Goal: Task Accomplishment & Management: Manage account settings

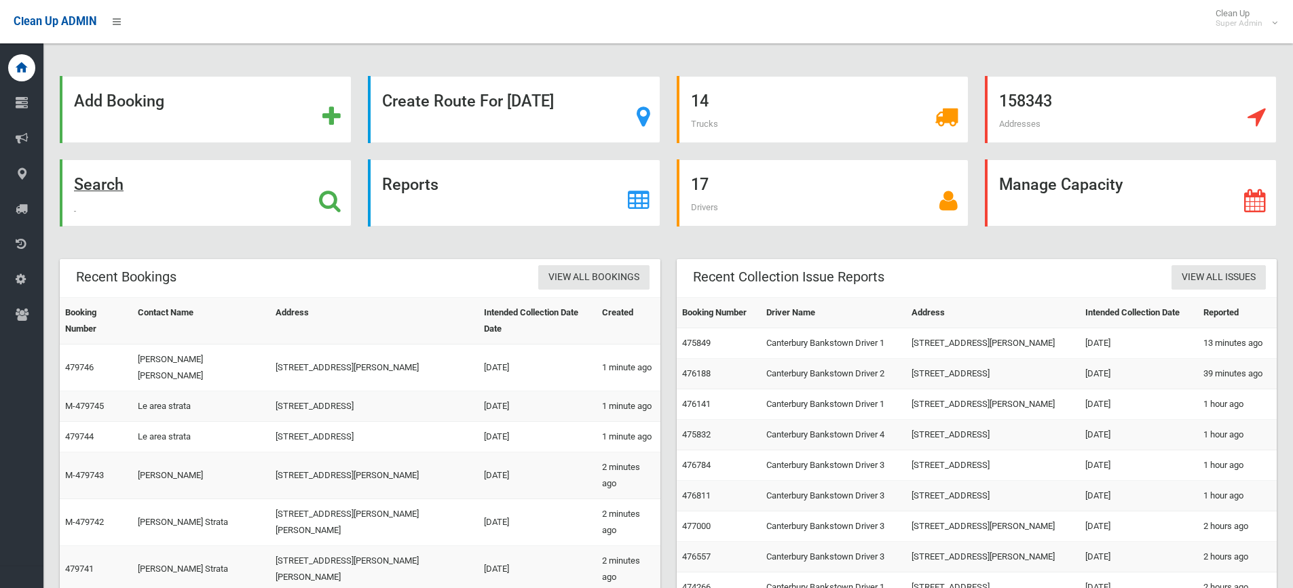
click at [113, 185] on strong "Search" at bounding box center [99, 184] width 50 height 19
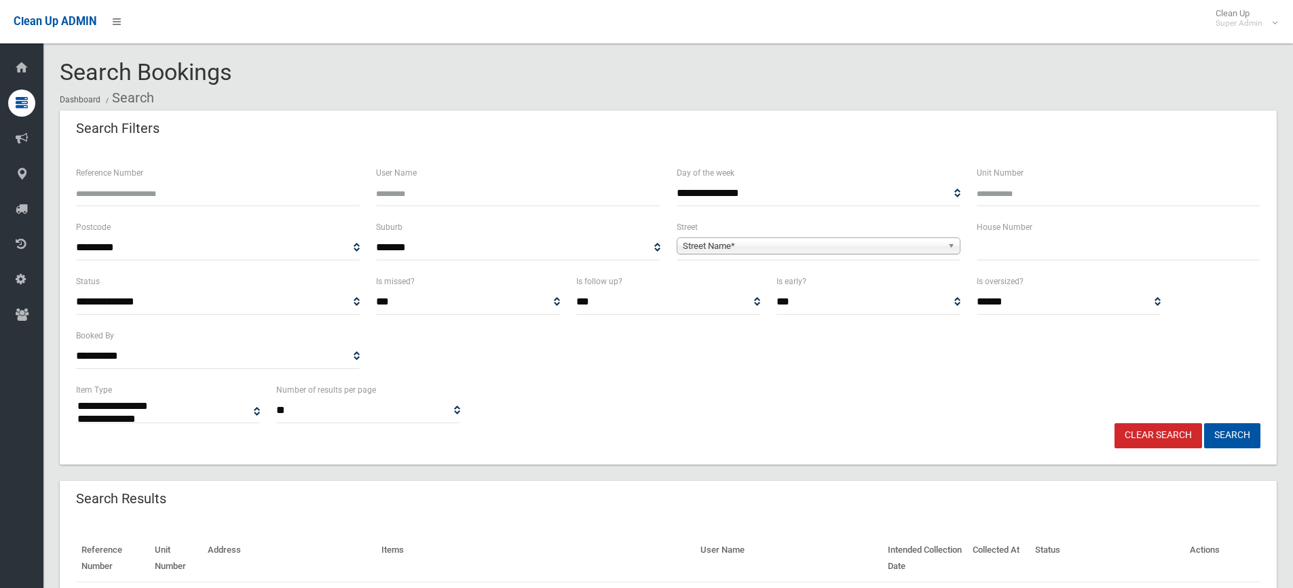
select select
click at [1010, 241] on input "text" at bounding box center [1118, 247] width 284 height 25
click at [730, 243] on span "Street Name*" at bounding box center [812, 246] width 259 height 16
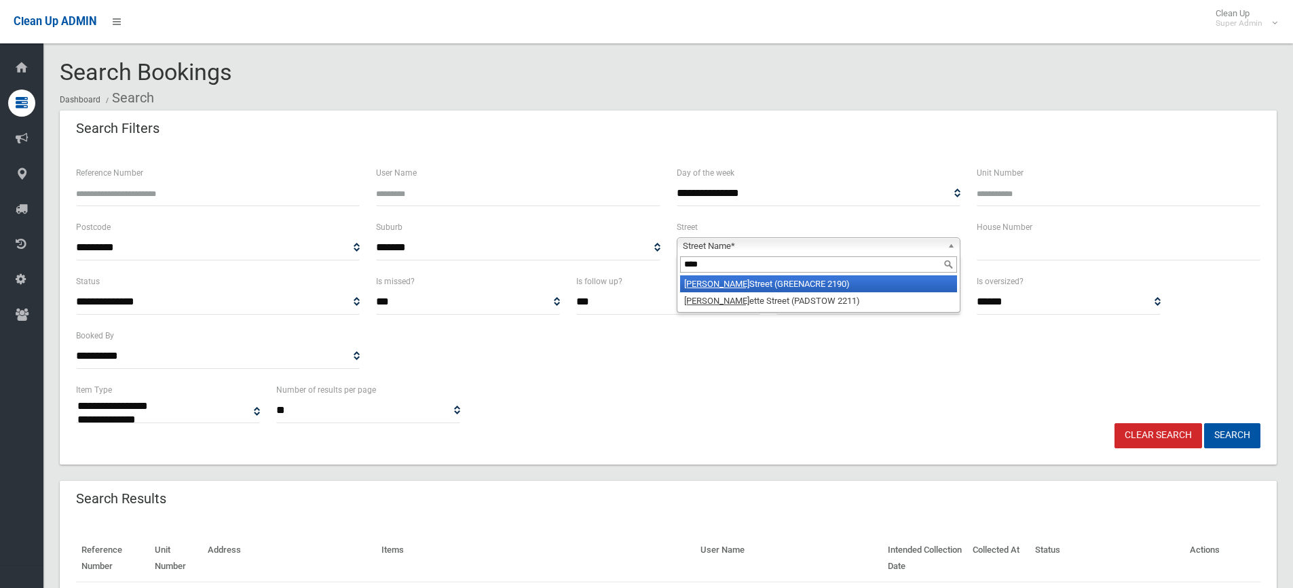
type input "****"
click at [752, 285] on li "Jean Street (GREENACRE 2190)" at bounding box center [818, 283] width 277 height 17
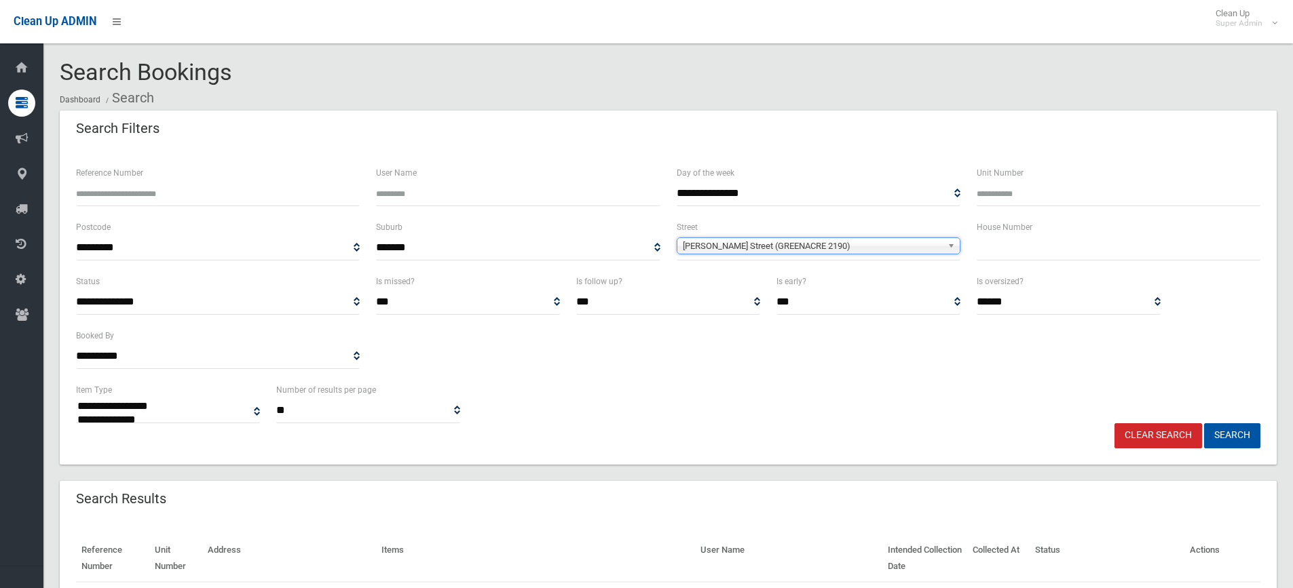
click at [1005, 244] on input "text" at bounding box center [1118, 247] width 284 height 25
type input "***"
click at [1204, 423] on button "Search" at bounding box center [1232, 435] width 56 height 25
select select
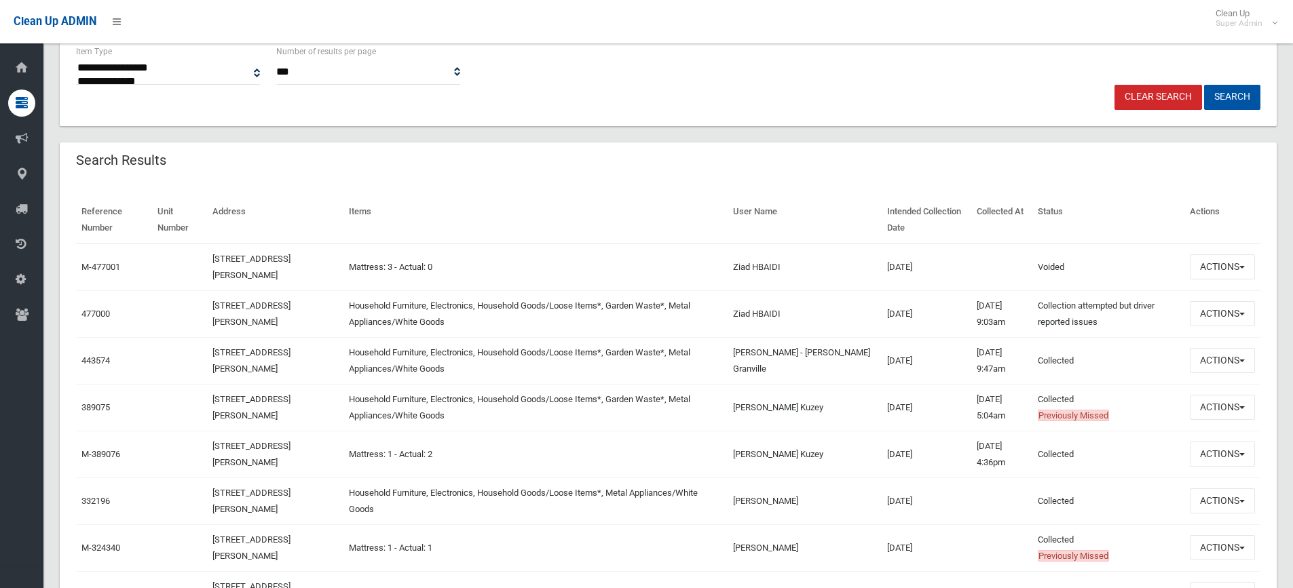
scroll to position [339, 0]
click at [102, 313] on link "477000" at bounding box center [95, 313] width 28 height 10
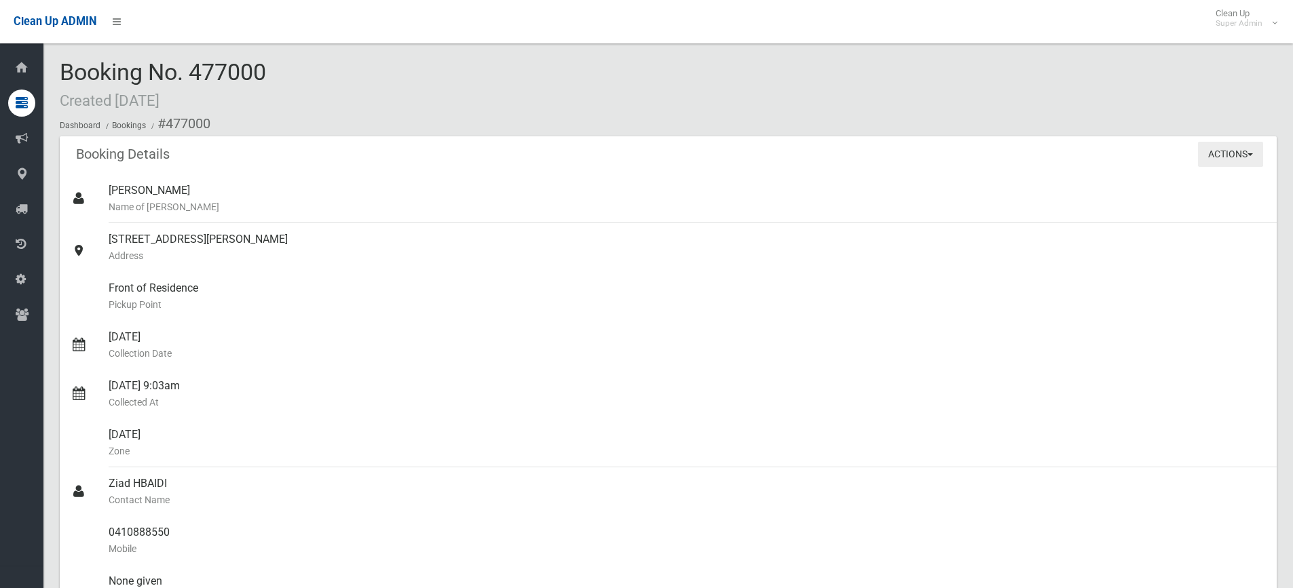
click at [1225, 148] on button "Actions" at bounding box center [1230, 154] width 65 height 25
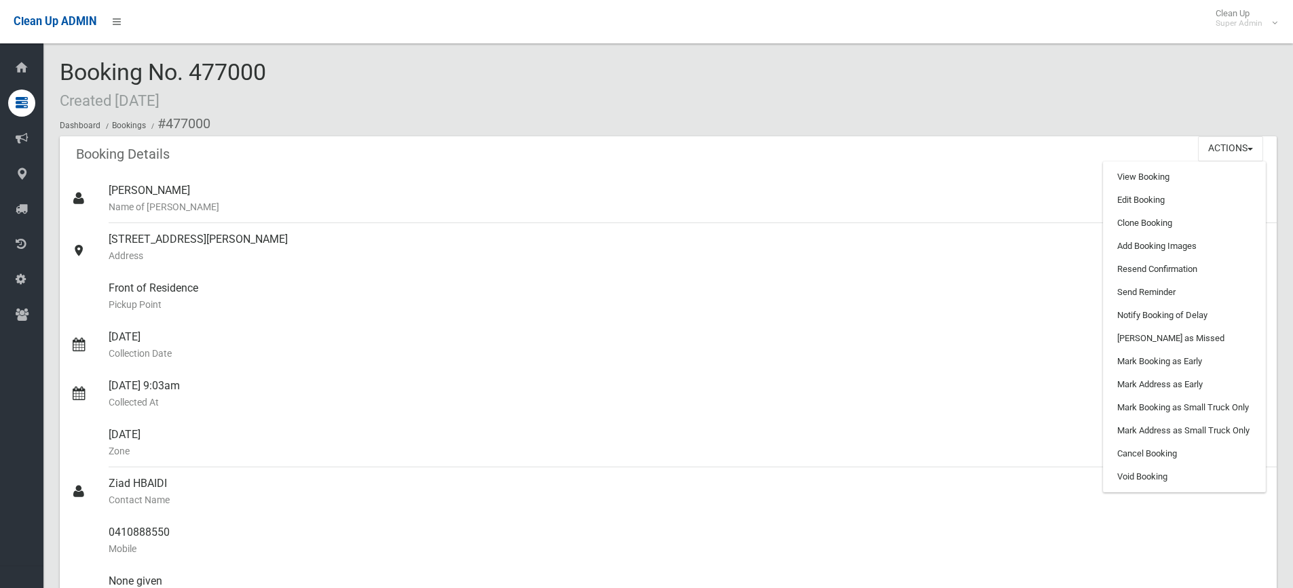
click at [634, 165] on div "Booking Details Actions View Booking Edit Booking Clone Booking Add Booking Ima…" at bounding box center [668, 155] width 1217 height 38
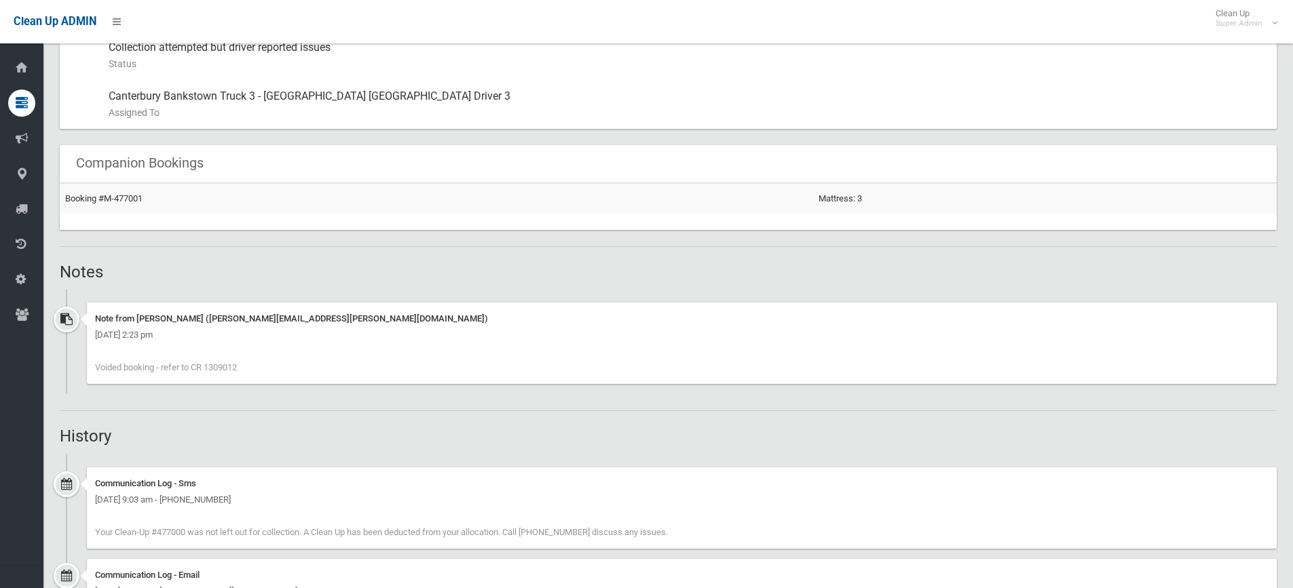
scroll to position [814, 0]
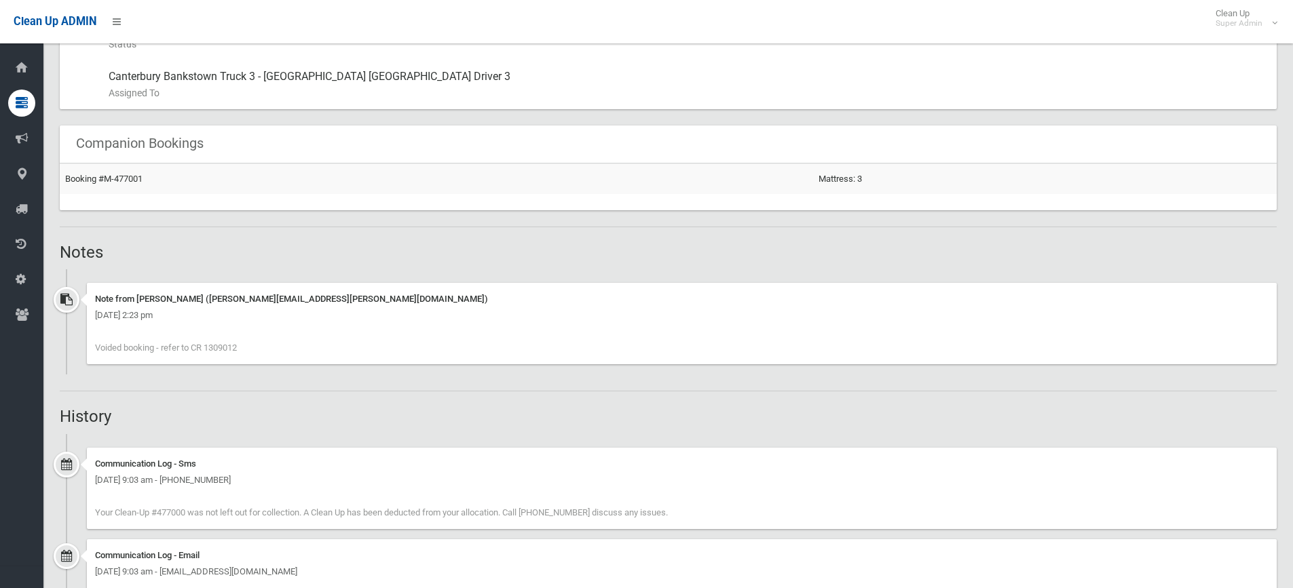
drag, startPoint x: 259, startPoint y: 351, endPoint x: 206, endPoint y: 352, distance: 52.3
click at [206, 352] on div "Note from Annette Stewart (annette.stewart@cbcity.nsw.gov.au) Friday 15th Augus…" at bounding box center [681, 323] width 1189 height 81
copy span "1309012"
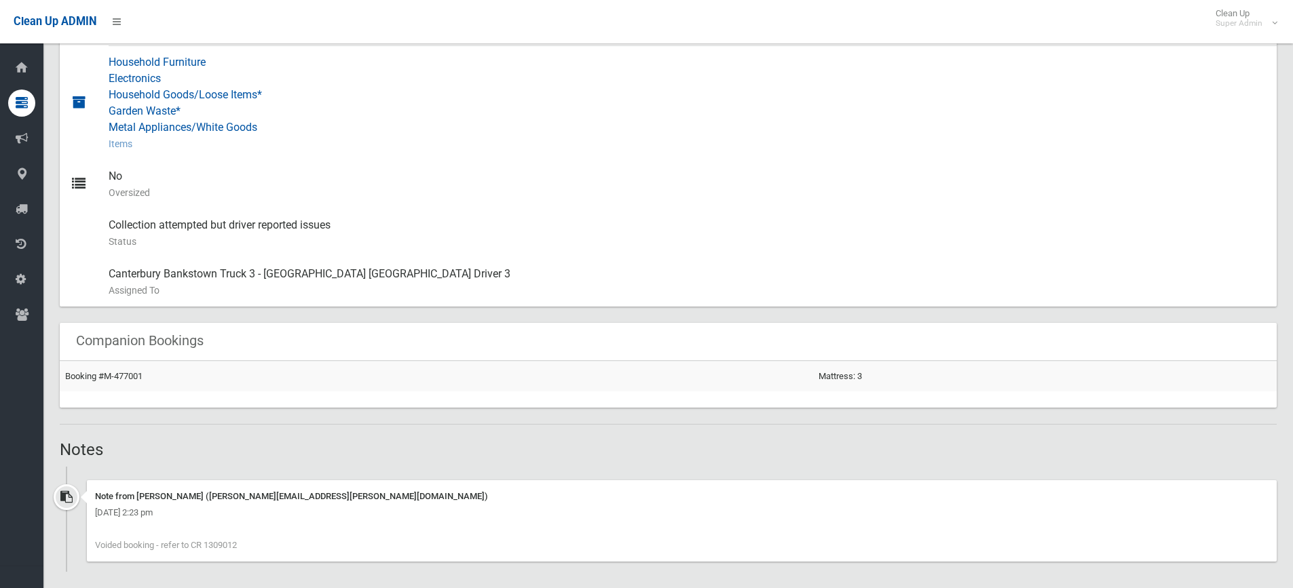
scroll to position [611, 0]
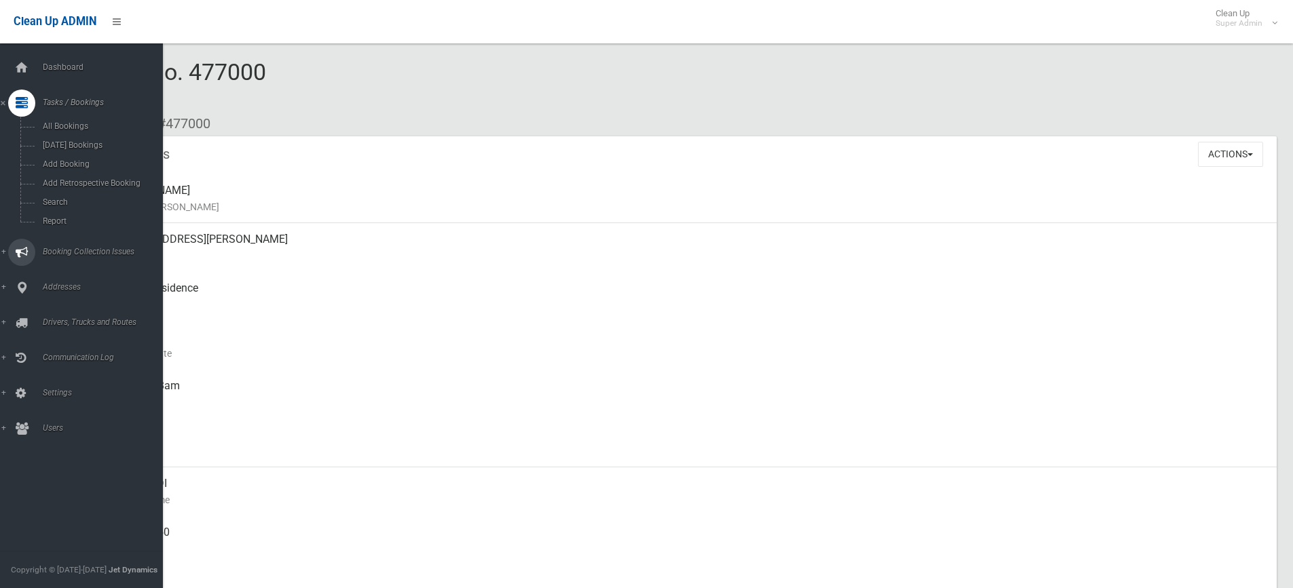
click at [88, 246] on link "Booking Collection Issues" at bounding box center [86, 252] width 173 height 27
click at [62, 158] on span "All Reported Issues" at bounding box center [100, 161] width 123 height 9
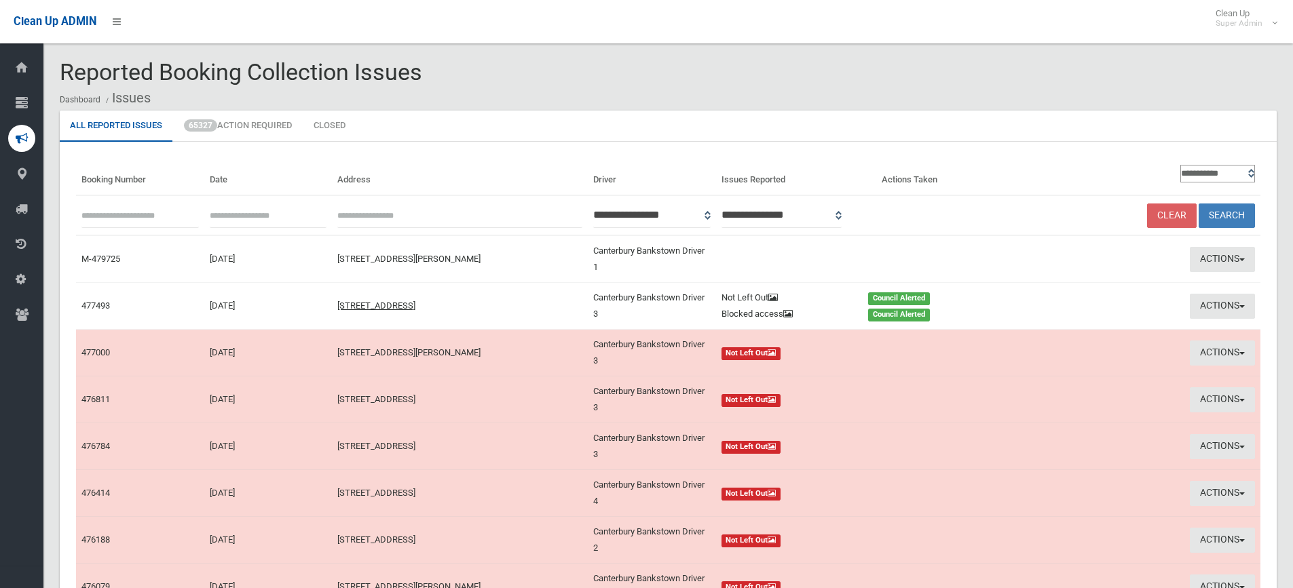
click at [134, 224] on input "text" at bounding box center [139, 215] width 117 height 25
type input "******"
click at [1198, 204] on button "Search" at bounding box center [1226, 216] width 56 height 25
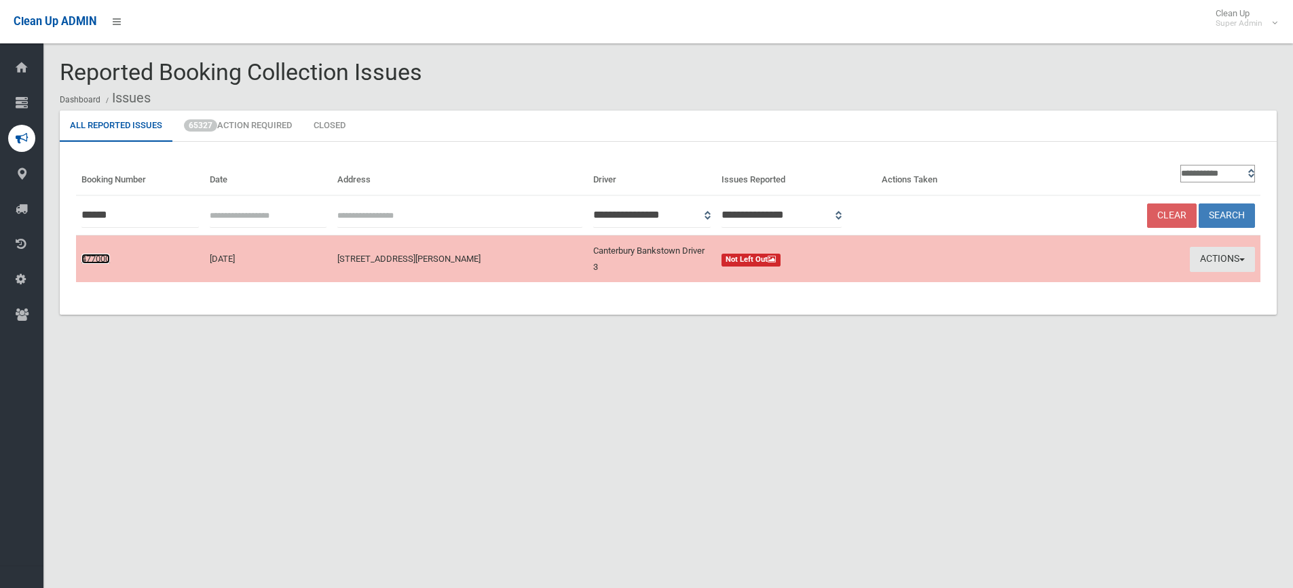
click at [93, 256] on link "477000" at bounding box center [95, 259] width 28 height 10
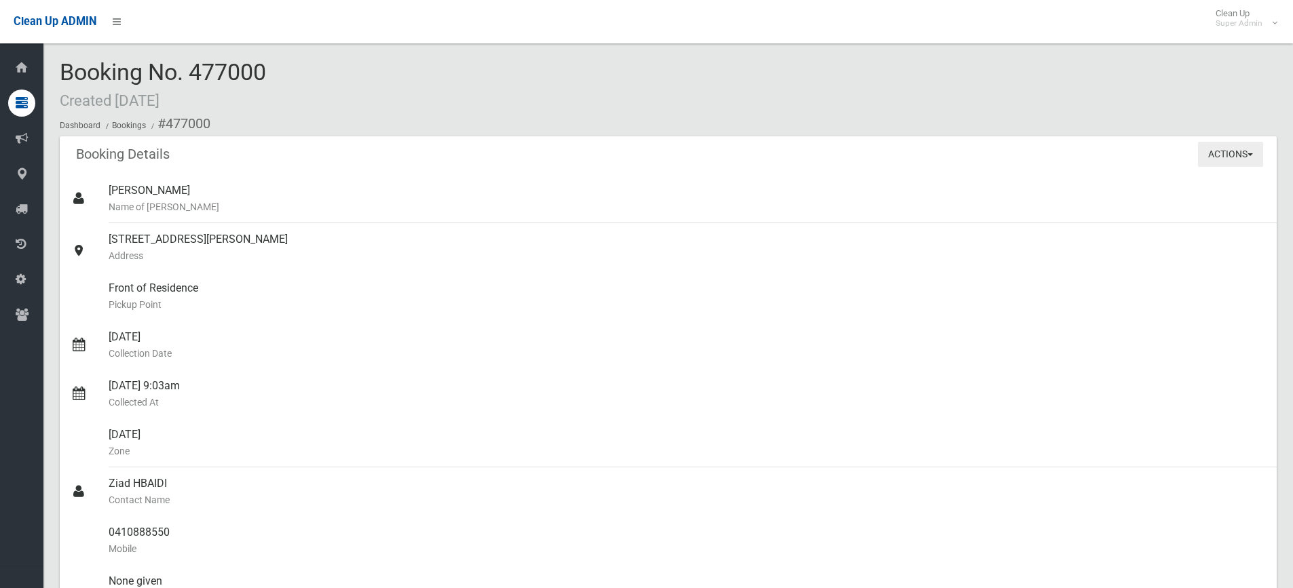
click at [1235, 156] on button "Actions" at bounding box center [1230, 154] width 65 height 25
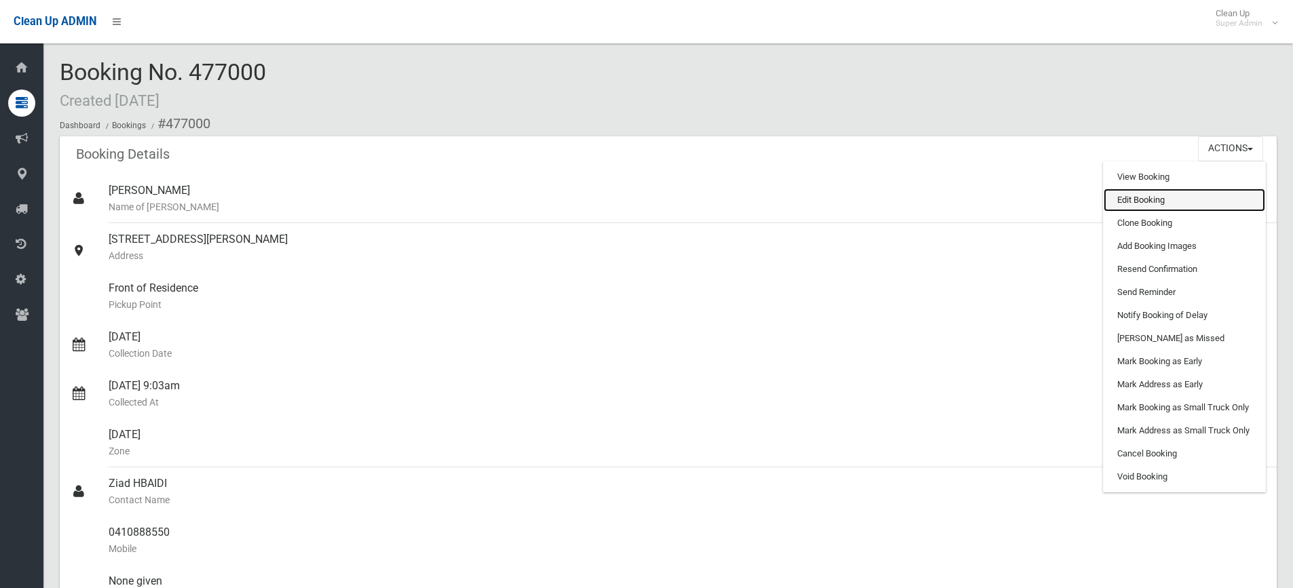
click at [1148, 194] on link "Edit Booking" at bounding box center [1183, 200] width 161 height 23
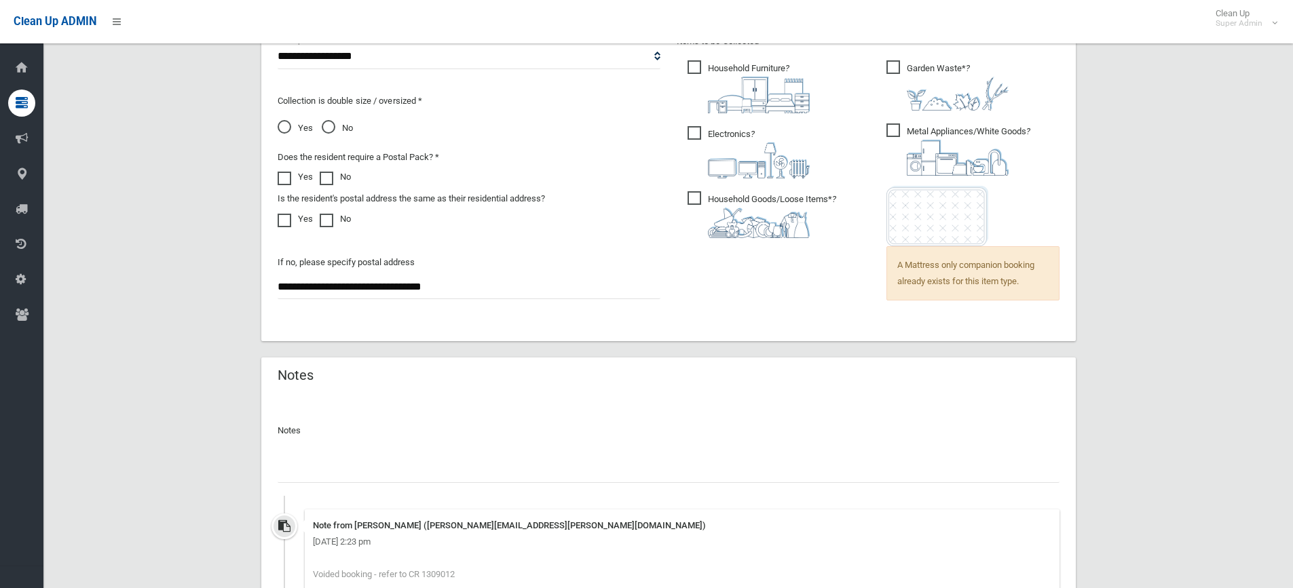
scroll to position [1092, 0]
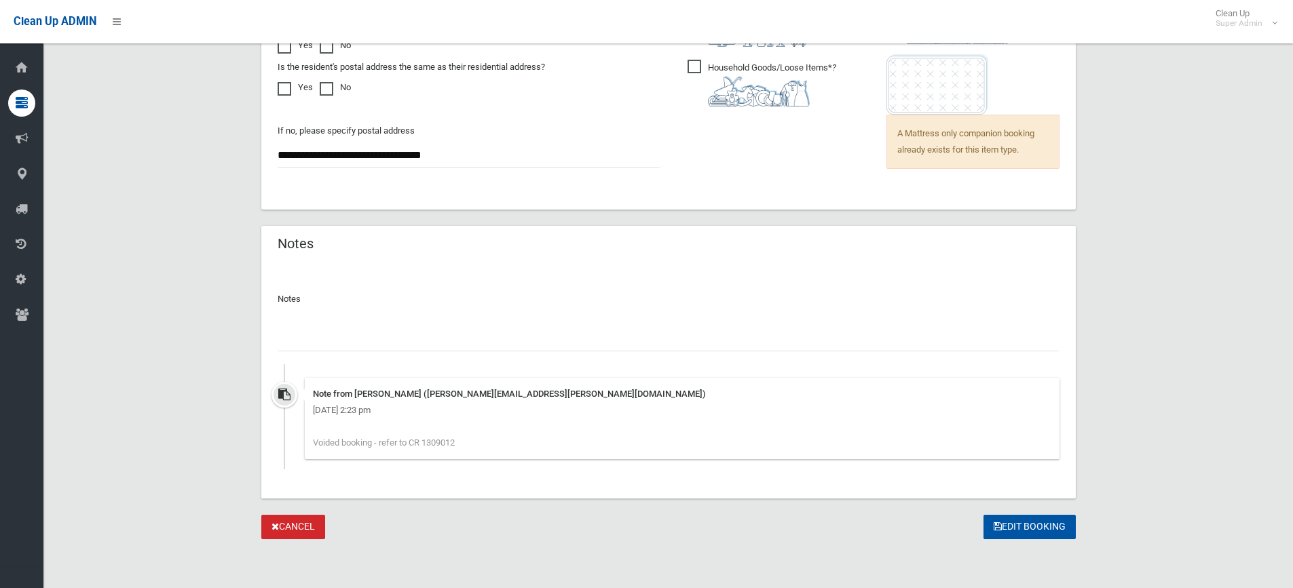
click at [333, 340] on input "text" at bounding box center [669, 338] width 782 height 25
type input "*"
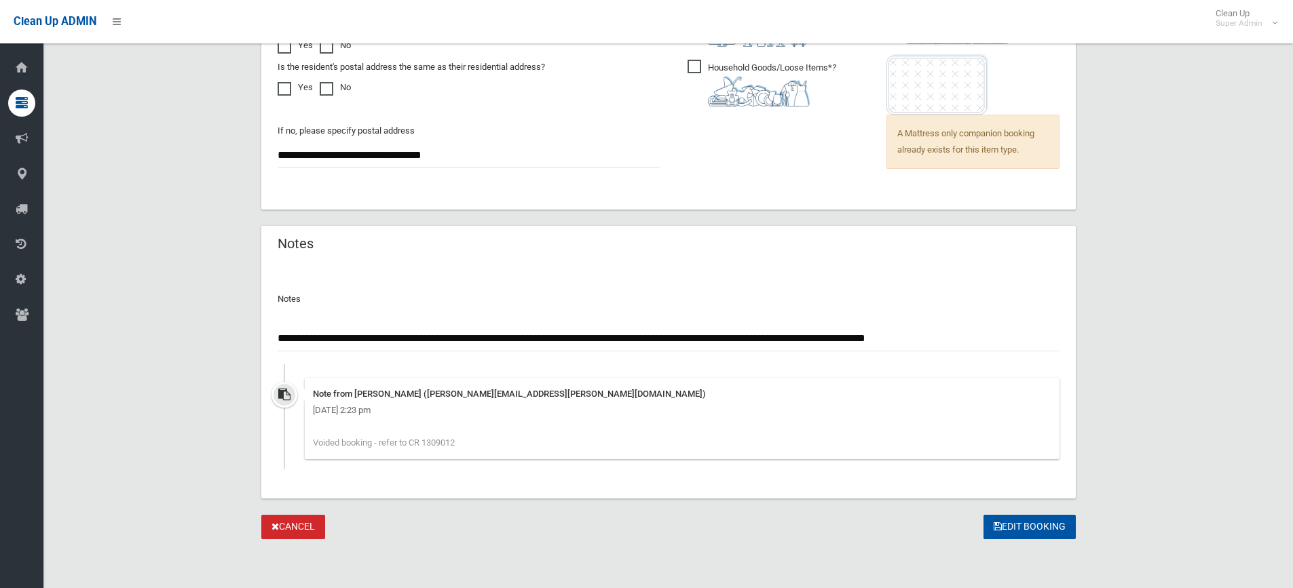
click at [527, 326] on input "**********" at bounding box center [669, 338] width 782 height 25
type input "**********"
click at [1012, 525] on button "Edit Booking" at bounding box center [1029, 527] width 92 height 25
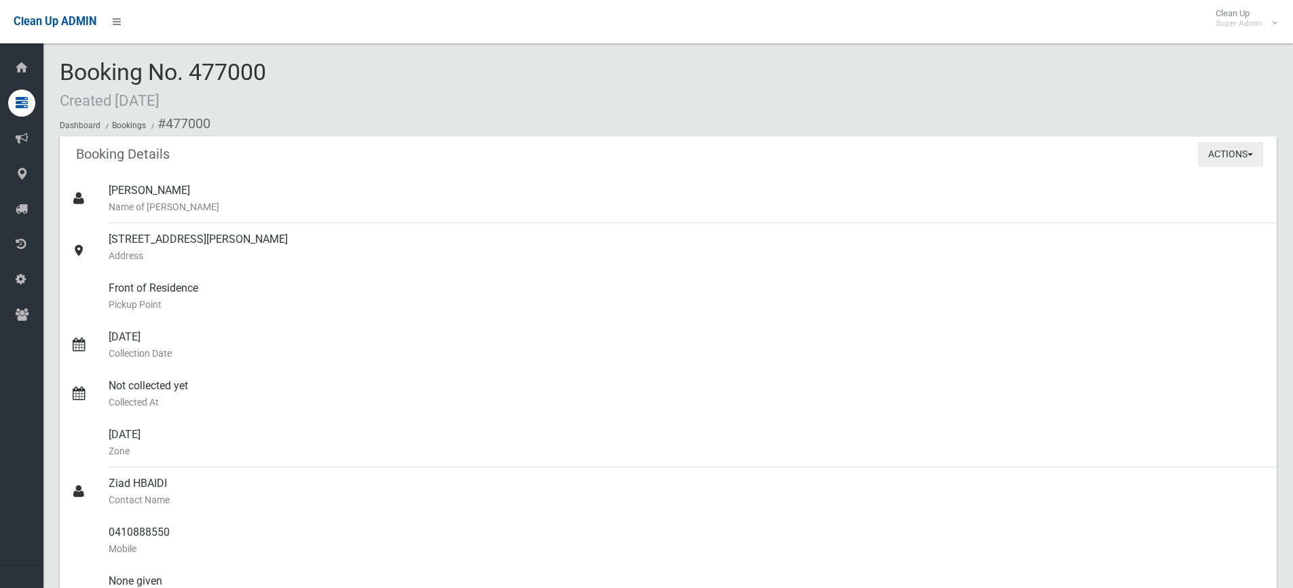
click at [1236, 155] on button "Actions" at bounding box center [1230, 154] width 65 height 25
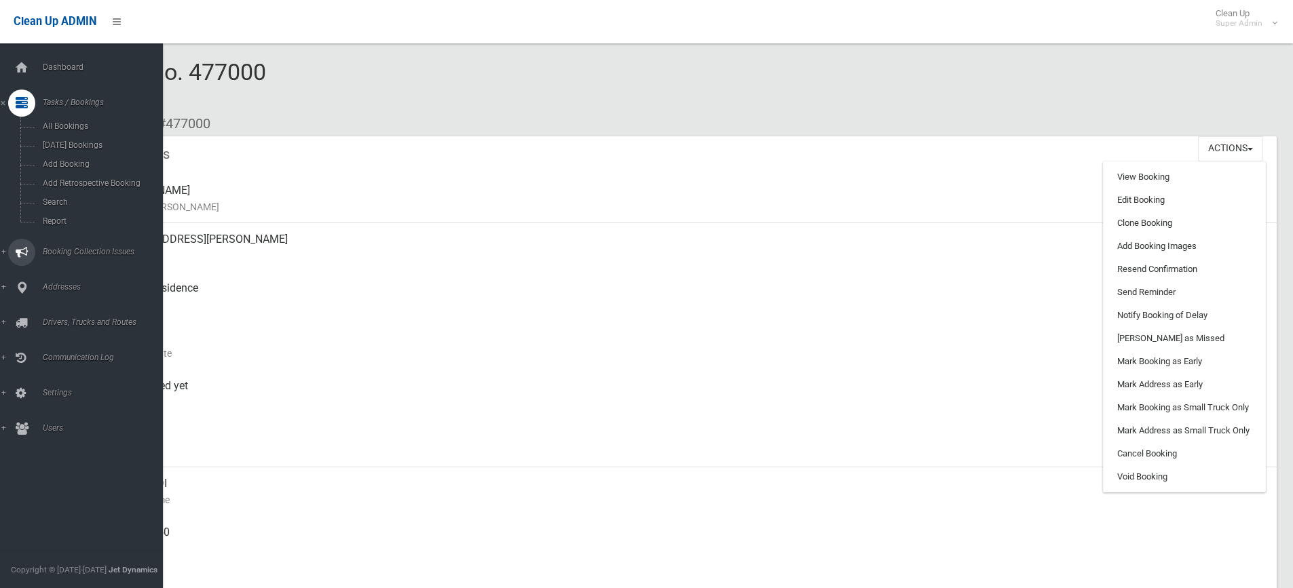
click at [92, 250] on span "Booking Collection Issues" at bounding box center [106, 251] width 134 height 9
click at [60, 161] on span "All Reported Issues" at bounding box center [100, 161] width 123 height 9
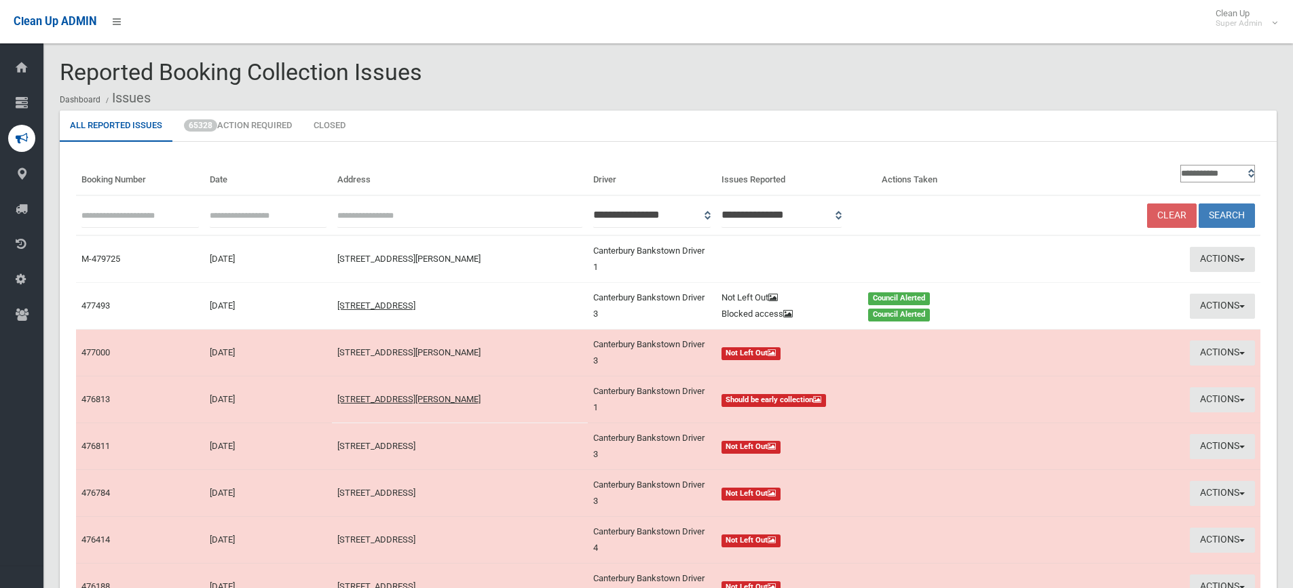
click at [122, 217] on input "text" at bounding box center [139, 215] width 117 height 25
type input "******"
click at [1198, 204] on button "Search" at bounding box center [1226, 216] width 56 height 25
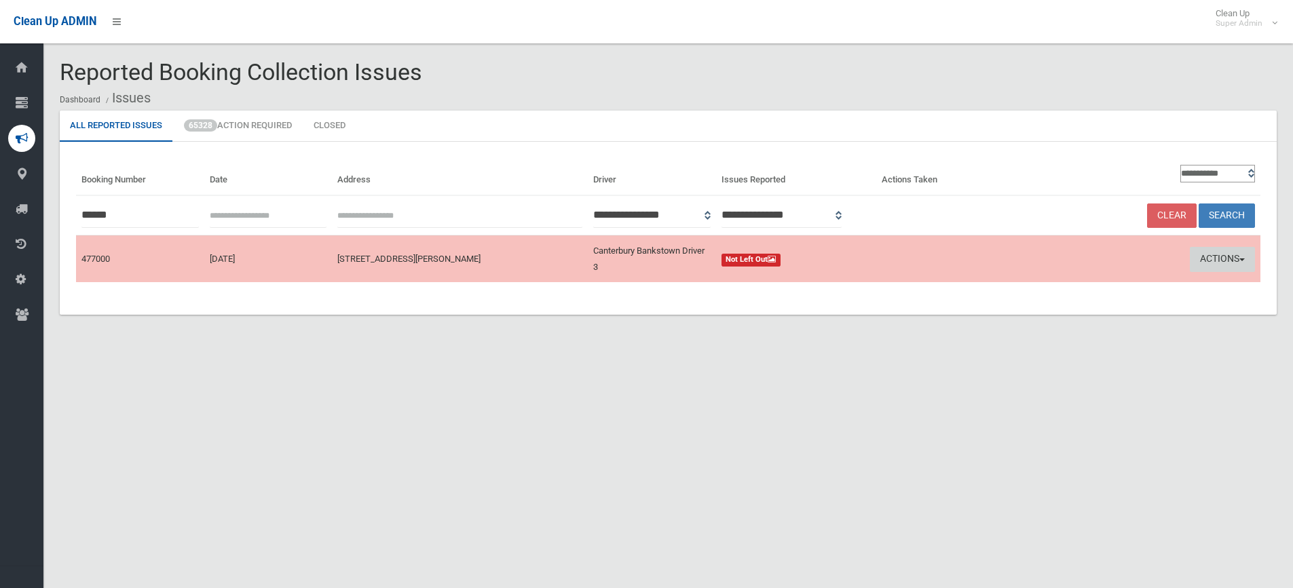
click at [1230, 257] on button "Actions" at bounding box center [1221, 259] width 65 height 25
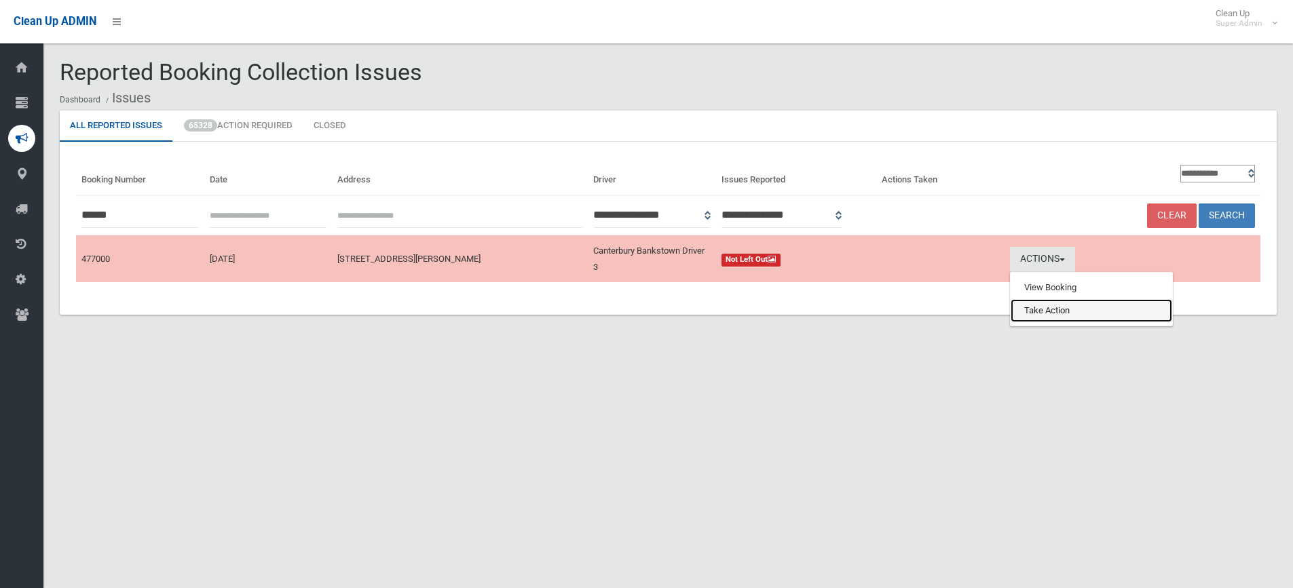
click at [1079, 307] on link "Take Action" at bounding box center [1090, 310] width 161 height 23
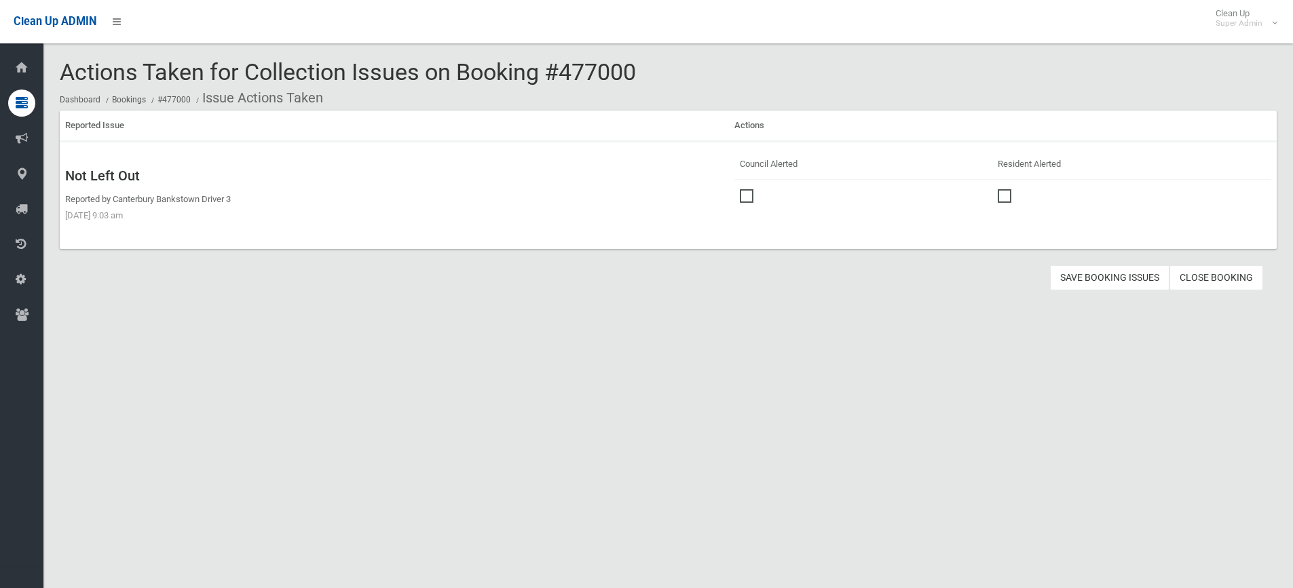
click at [746, 189] on span at bounding box center [750, 189] width 20 height 0
click at [1231, 280] on link "Close Booking" at bounding box center [1216, 277] width 94 height 25
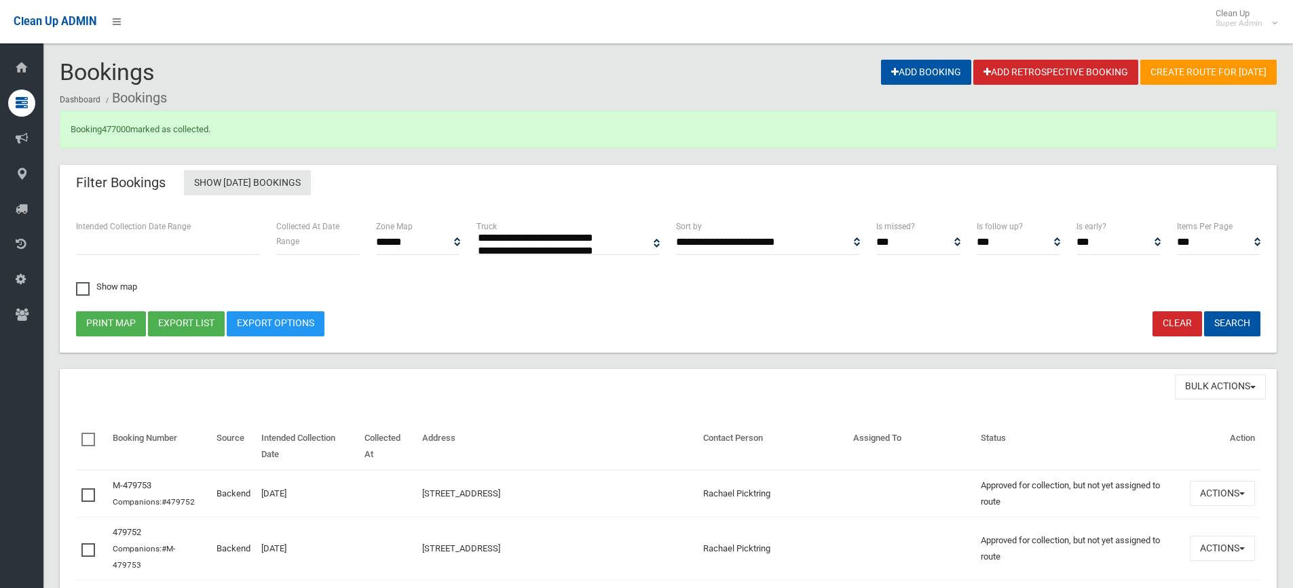
select select
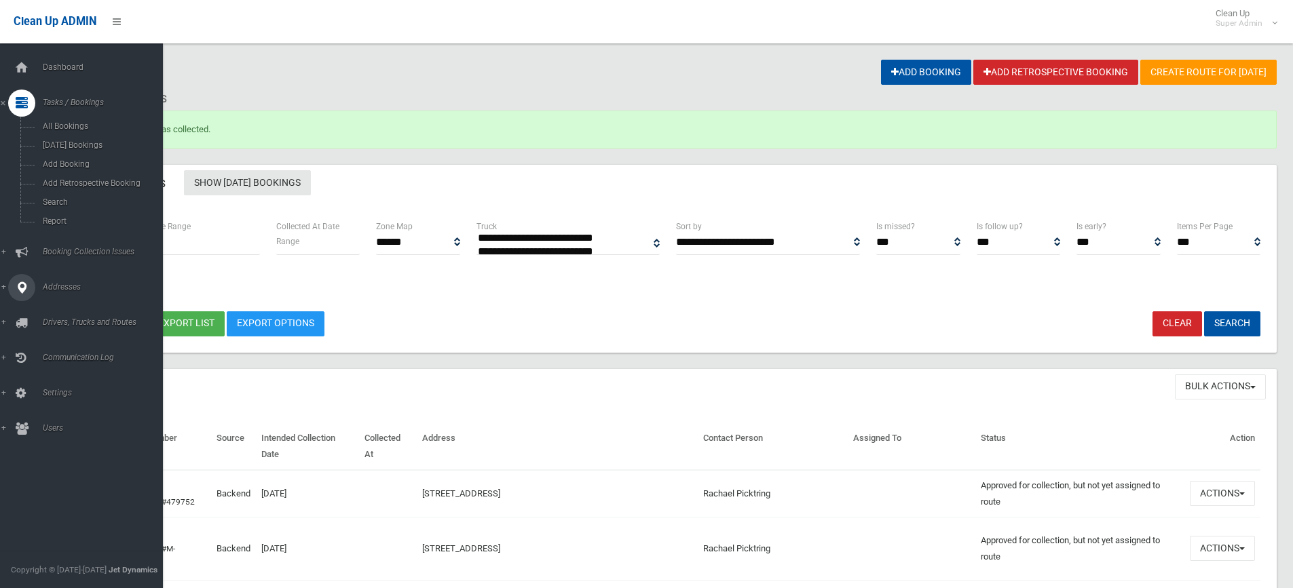
click at [60, 286] on span "Addresses" at bounding box center [106, 286] width 134 height 9
click at [61, 196] on span "All Addresses" at bounding box center [100, 196] width 123 height 9
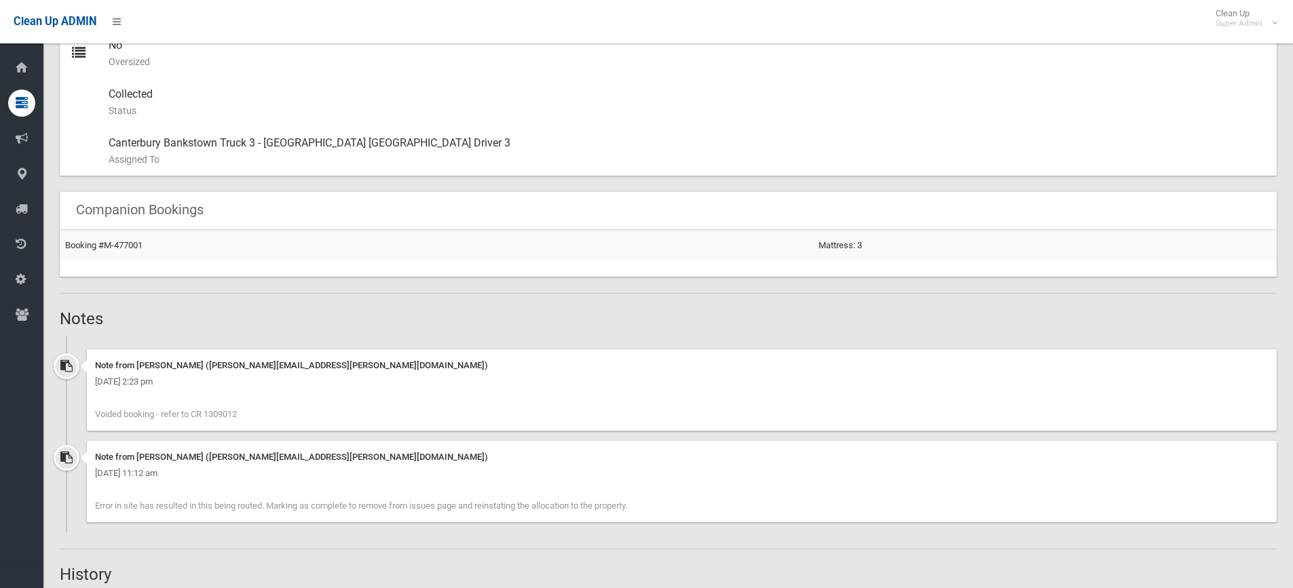
scroll to position [746, 0]
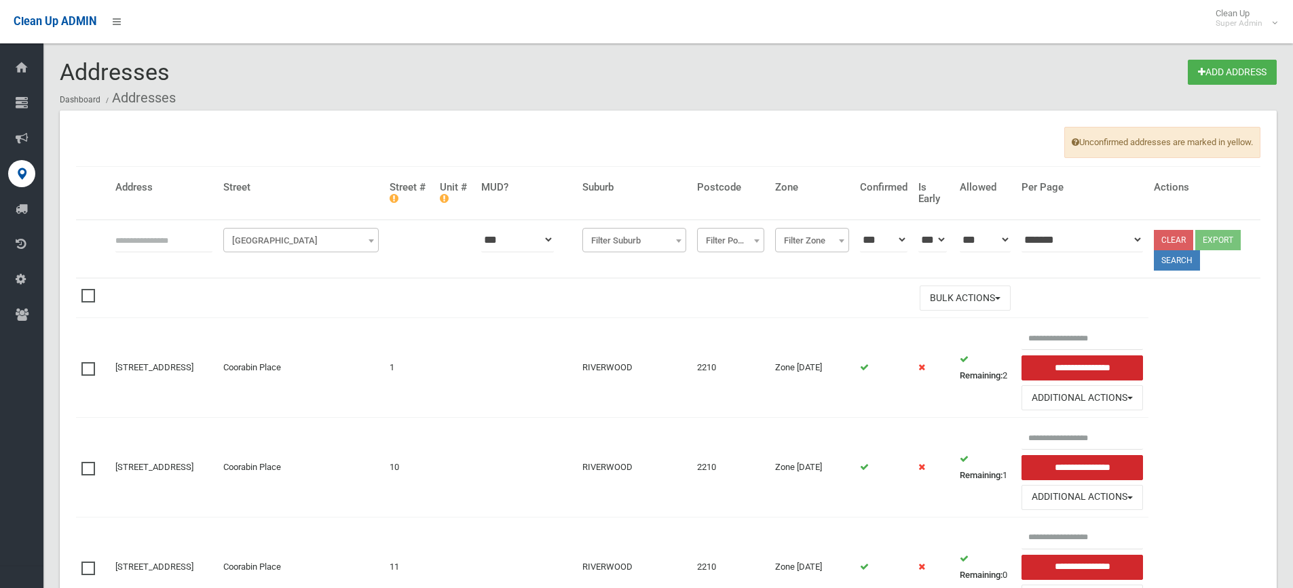
click at [132, 243] on input "text" at bounding box center [163, 239] width 97 height 25
type input "********"
click button at bounding box center [0, 0] width 0 height 0
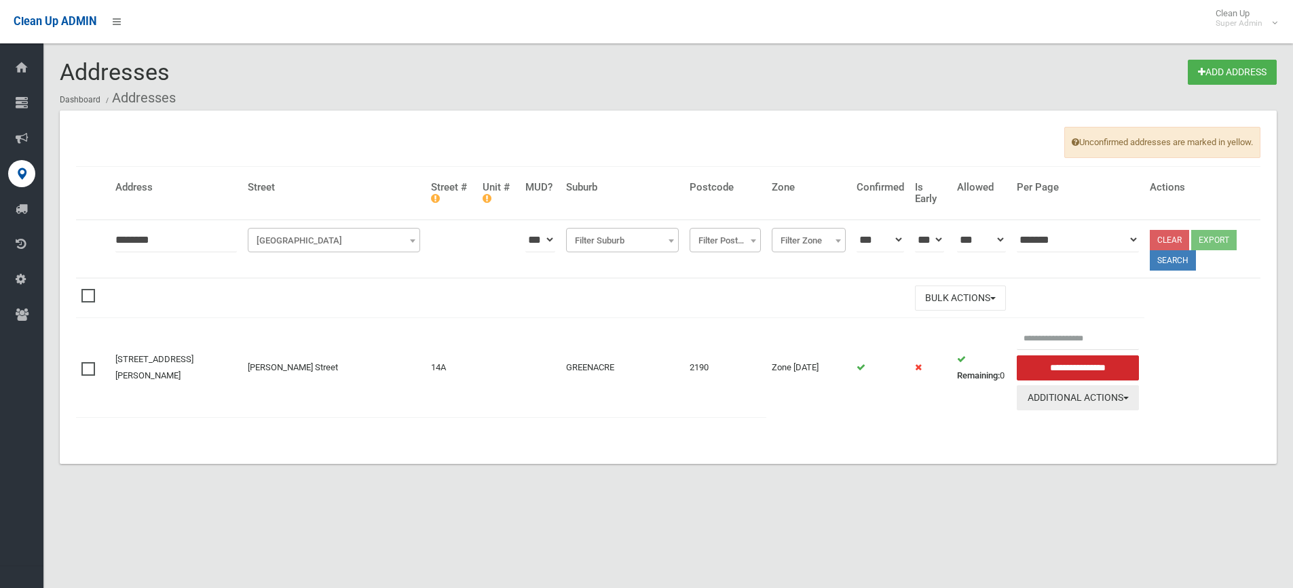
click at [1021, 398] on button "Additional Actions" at bounding box center [1077, 397] width 122 height 25
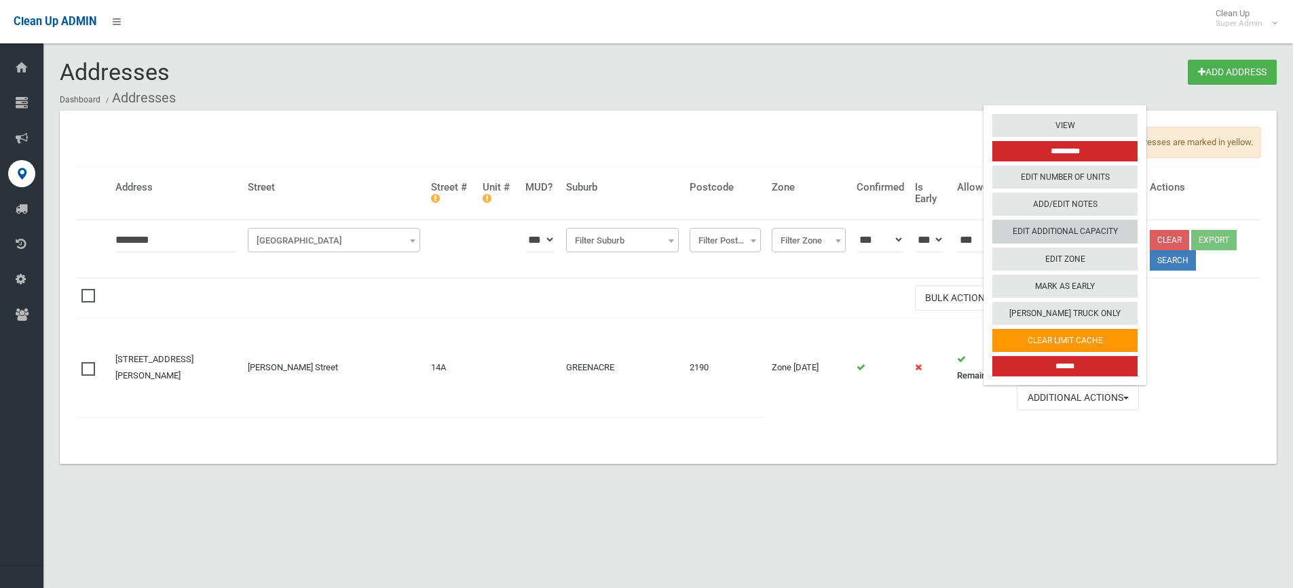
click at [1049, 231] on link "Edit Additional Capacity" at bounding box center [1064, 232] width 145 height 23
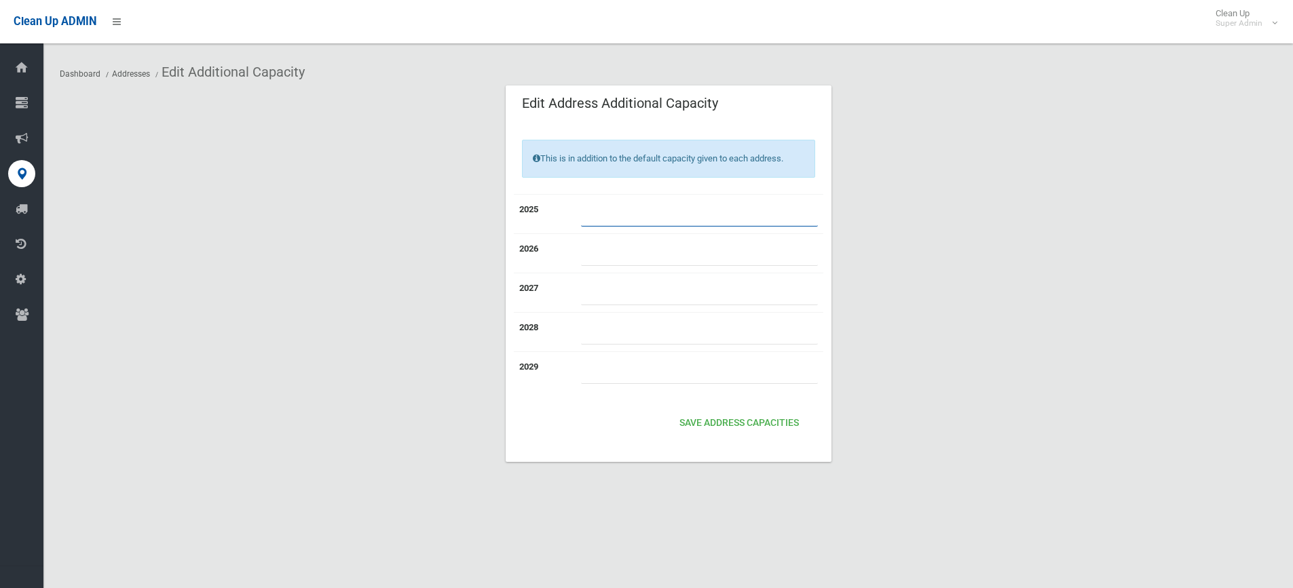
click at [582, 208] on input "number" at bounding box center [699, 214] width 237 height 25
type input "*"
click at [760, 420] on button "Save Address capacities" at bounding box center [739, 423] width 130 height 25
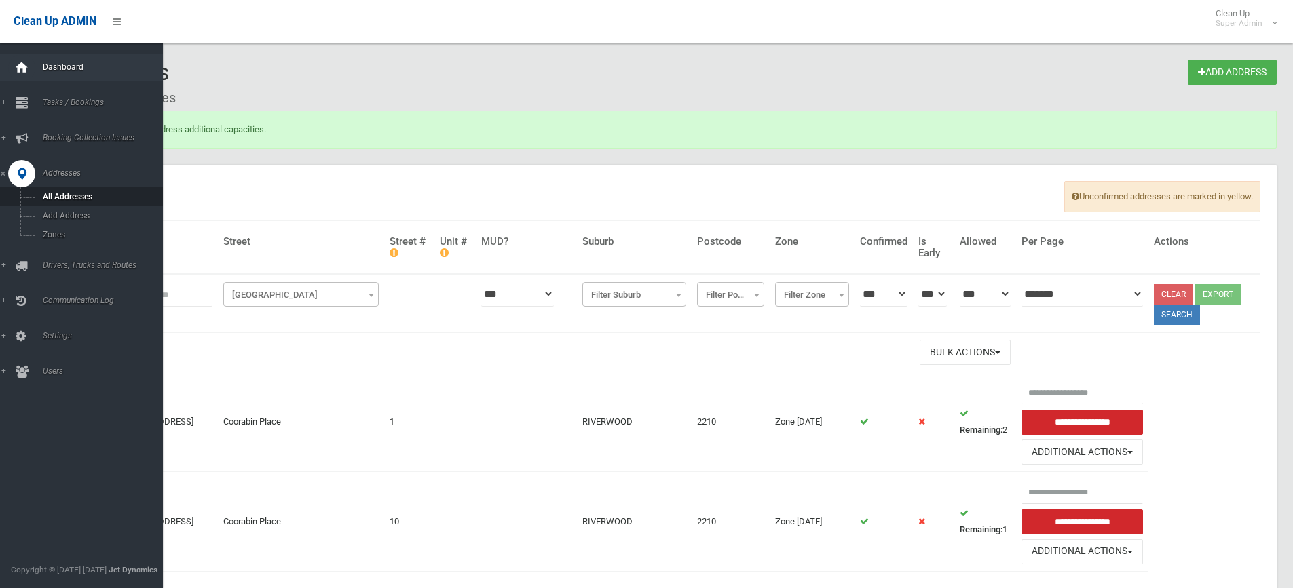
click at [27, 69] on icon at bounding box center [21, 67] width 15 height 27
